Goal: Task Accomplishment & Management: Use online tool/utility

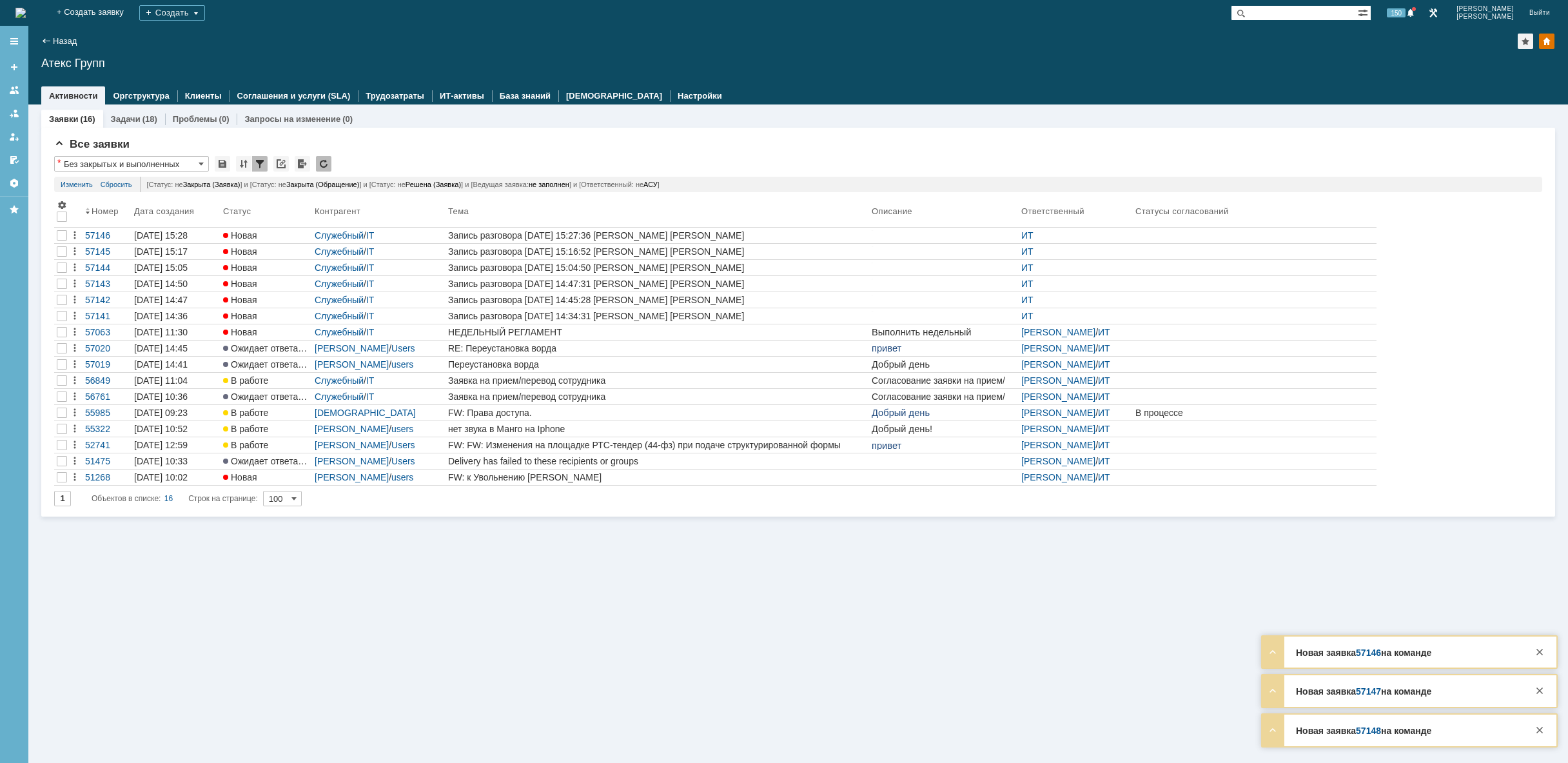
click at [26, 13] on img at bounding box center [21, 13] width 10 height 10
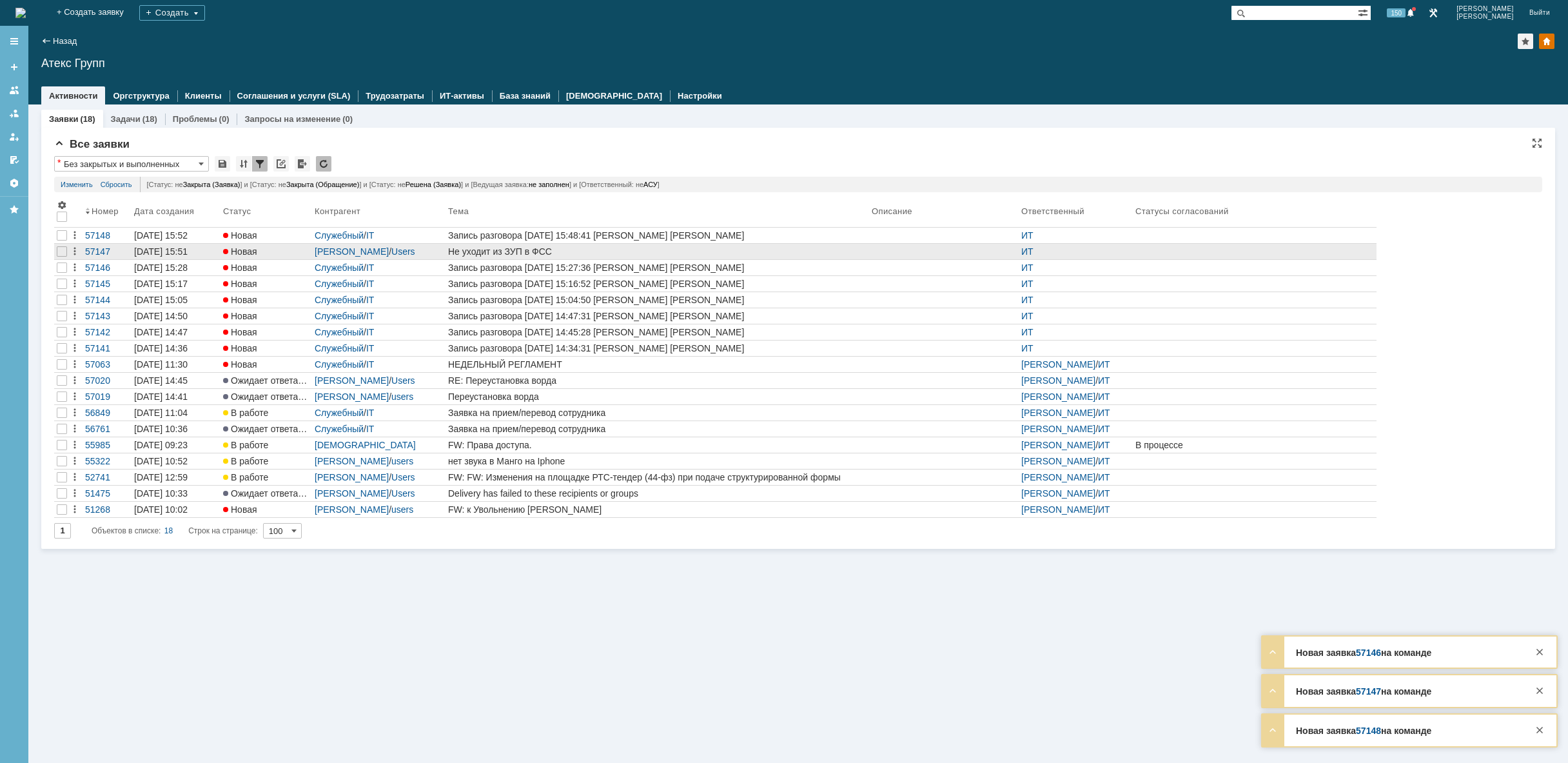
click at [585, 252] on div "Не уходит из ЗУП в ФСС" at bounding box center [657, 252] width 419 height 10
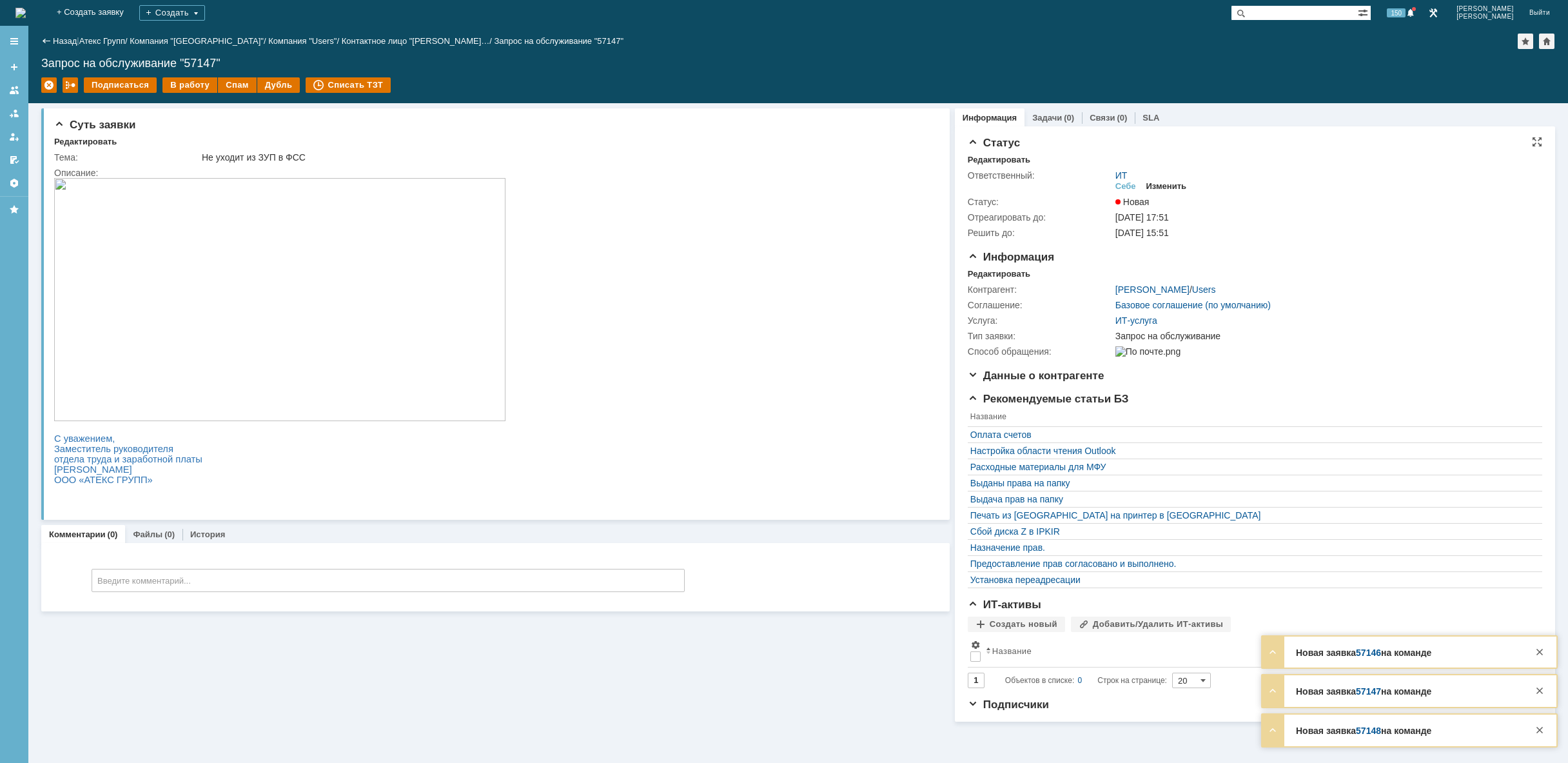
click at [1161, 182] on div "Изменить" at bounding box center [1166, 186] width 40 height 10
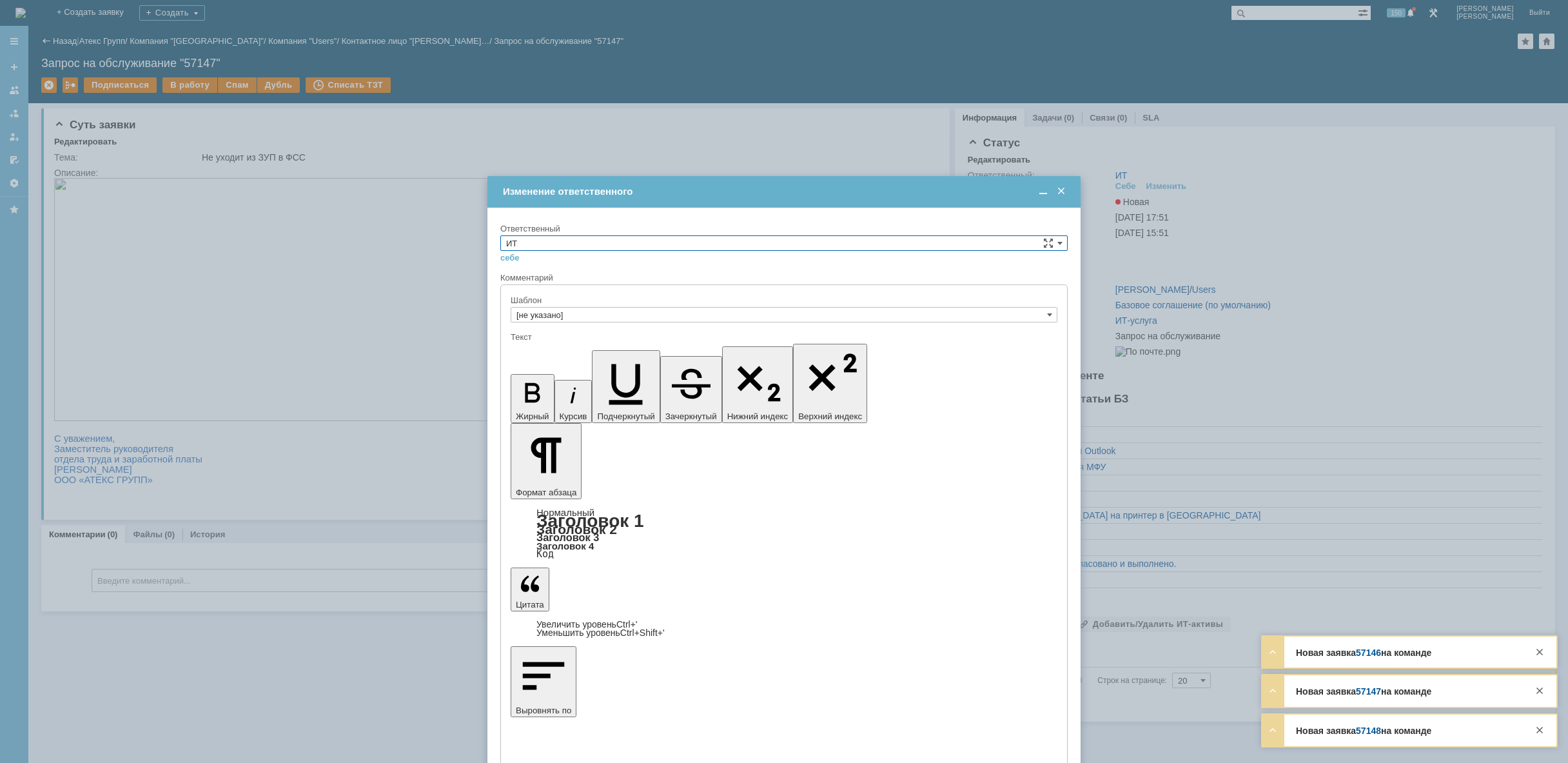
click at [607, 244] on input "ИТ" at bounding box center [784, 243] width 568 height 15
click at [601, 353] on span "АСУ" at bounding box center [784, 350] width 556 height 10
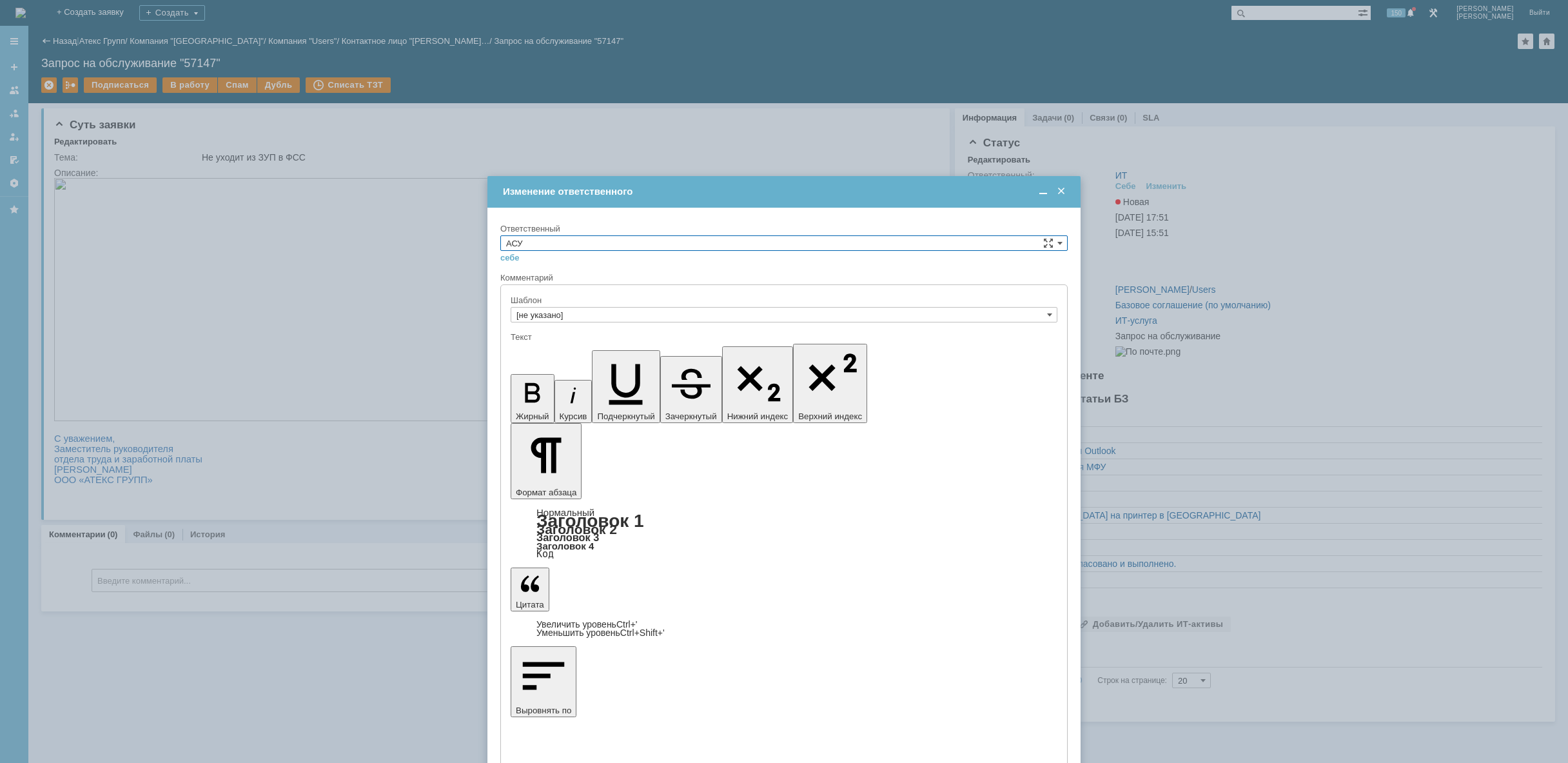
type input "АСУ"
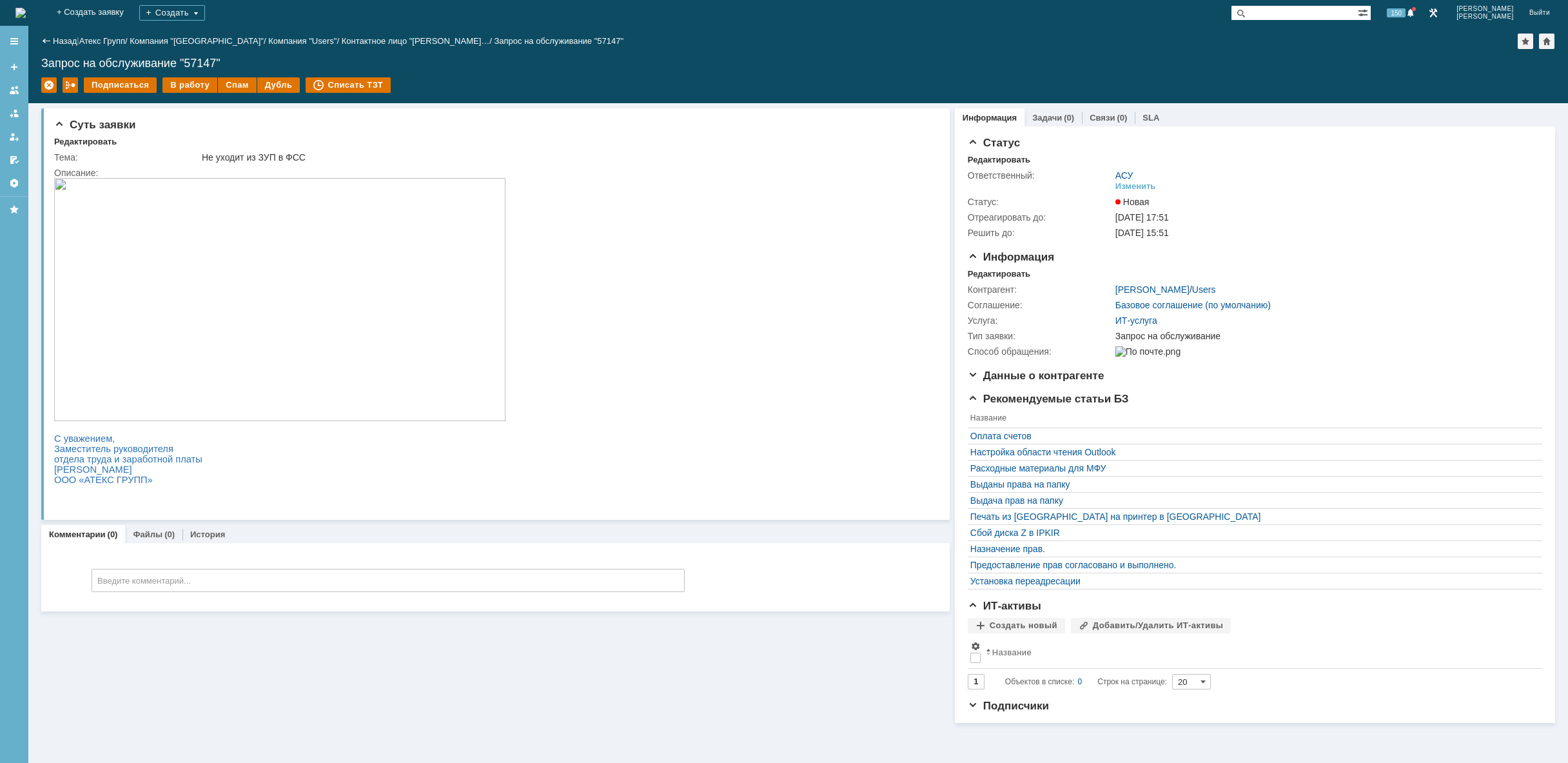
click at [26, 18] on img at bounding box center [21, 13] width 10 height 10
